Goal: Check status: Check status

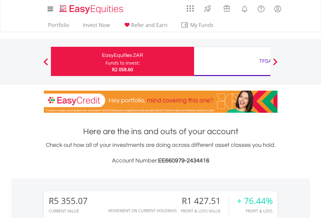
click at [106, 61] on div "Funds to invest:" at bounding box center [123, 63] width 34 height 7
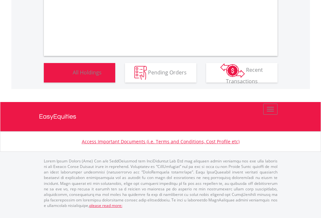
click at [73, 76] on span "All Holdings" at bounding box center [87, 72] width 29 height 7
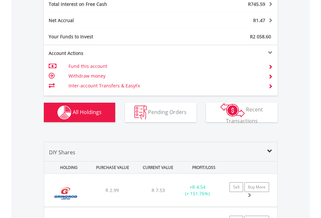
scroll to position [749, 0]
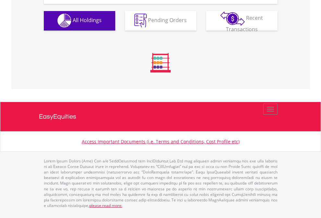
scroll to position [644, 0]
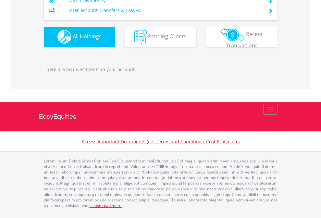
scroll to position [644, 0]
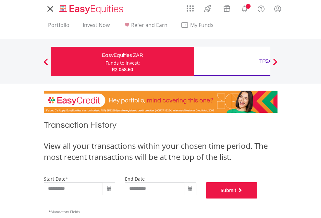
click at [258, 199] on button "Submit" at bounding box center [231, 190] width 51 height 16
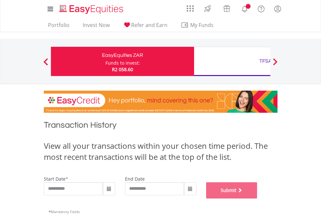
scroll to position [264, 0]
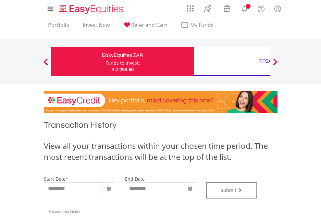
click at [232, 61] on div "TFSA" at bounding box center [266, 61] width 136 height 9
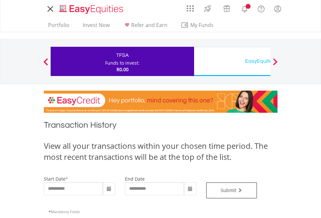
type input "**********"
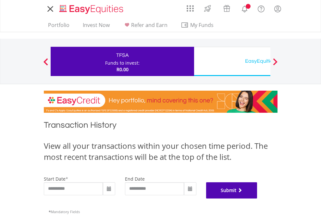
click at [258, 199] on button "Submit" at bounding box center [231, 190] width 51 height 16
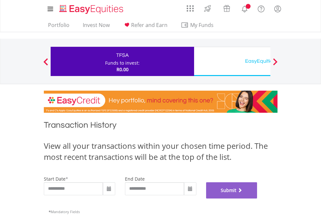
scroll to position [264, 0]
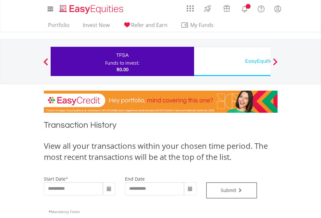
click at [232, 61] on div "EasyEquities USD" at bounding box center [266, 61] width 136 height 9
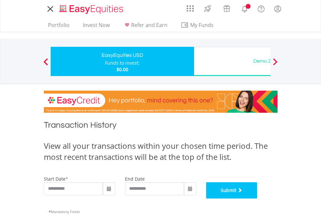
click at [258, 199] on button "Submit" at bounding box center [231, 190] width 51 height 16
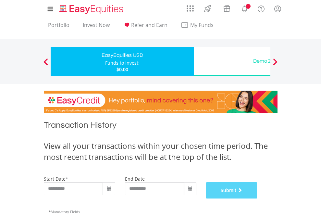
scroll to position [264, 0]
